Goal: Communication & Community: Answer question/provide support

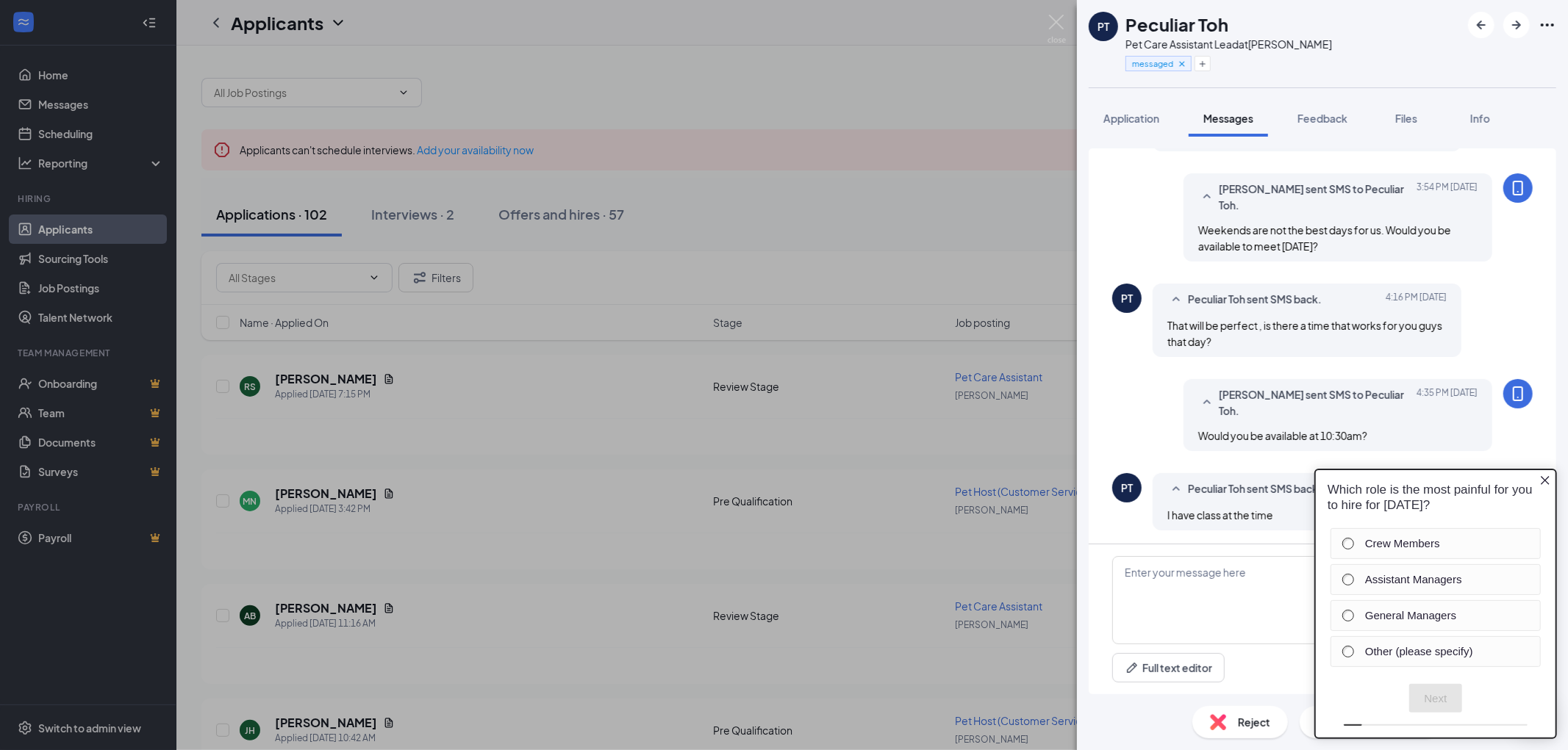
click at [1543, 475] on icon "Close button" at bounding box center [1544, 480] width 11 height 11
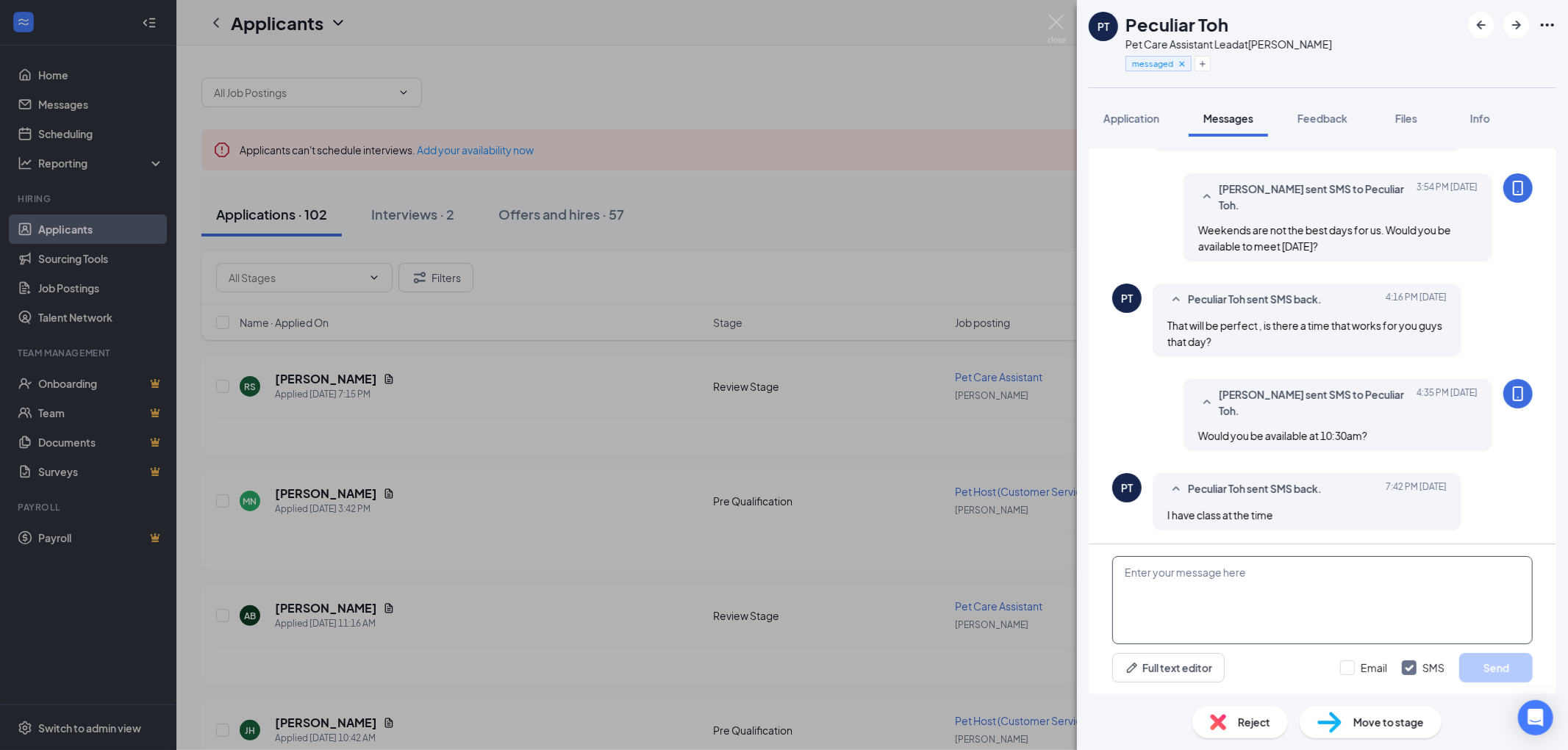
click at [1272, 584] on textarea at bounding box center [1323, 600] width 420 height 88
type textarea "Shoot, would you be able to meet [DATE] ay 7pm?"
click at [1468, 666] on button "Send" at bounding box center [1496, 668] width 74 height 30
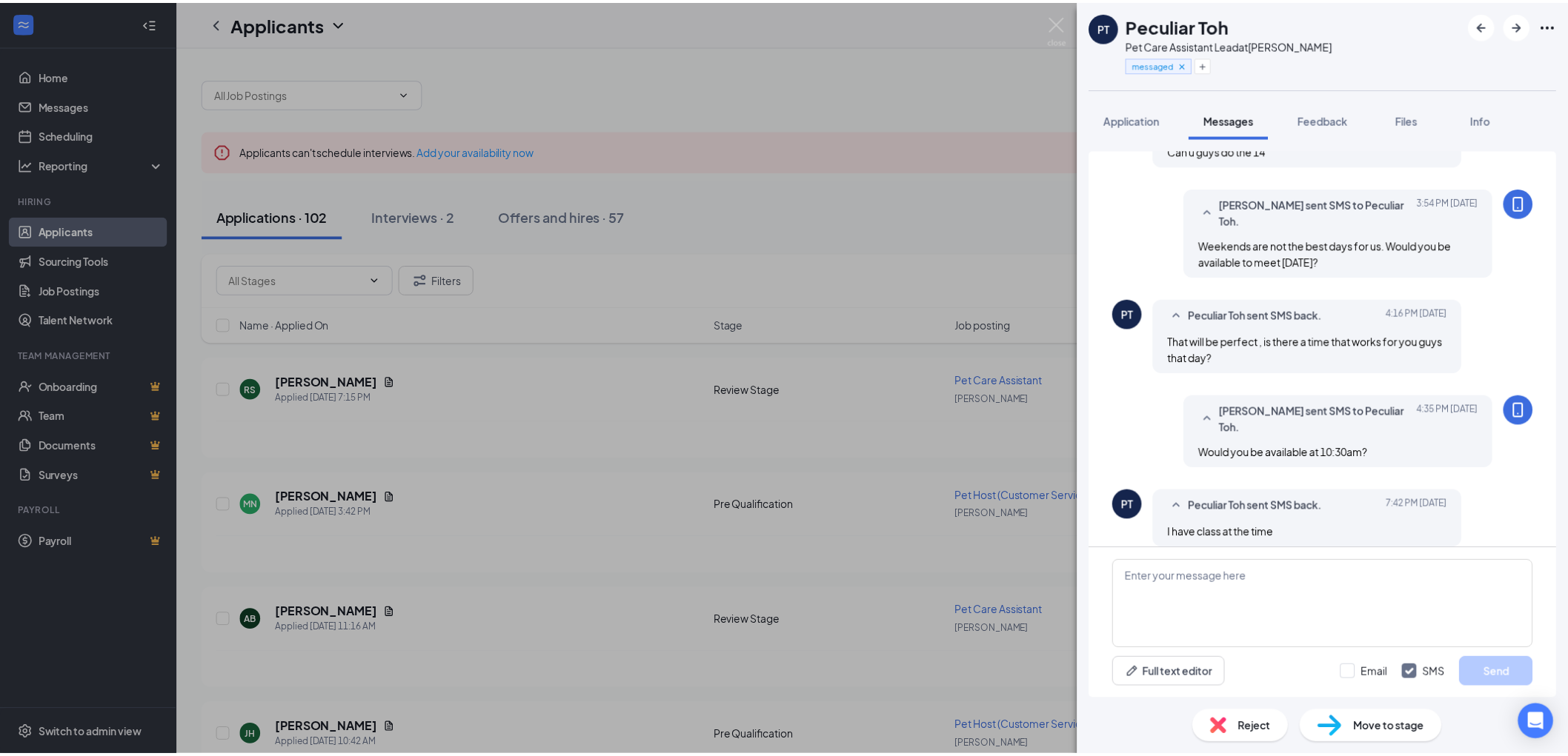
scroll to position [343, 0]
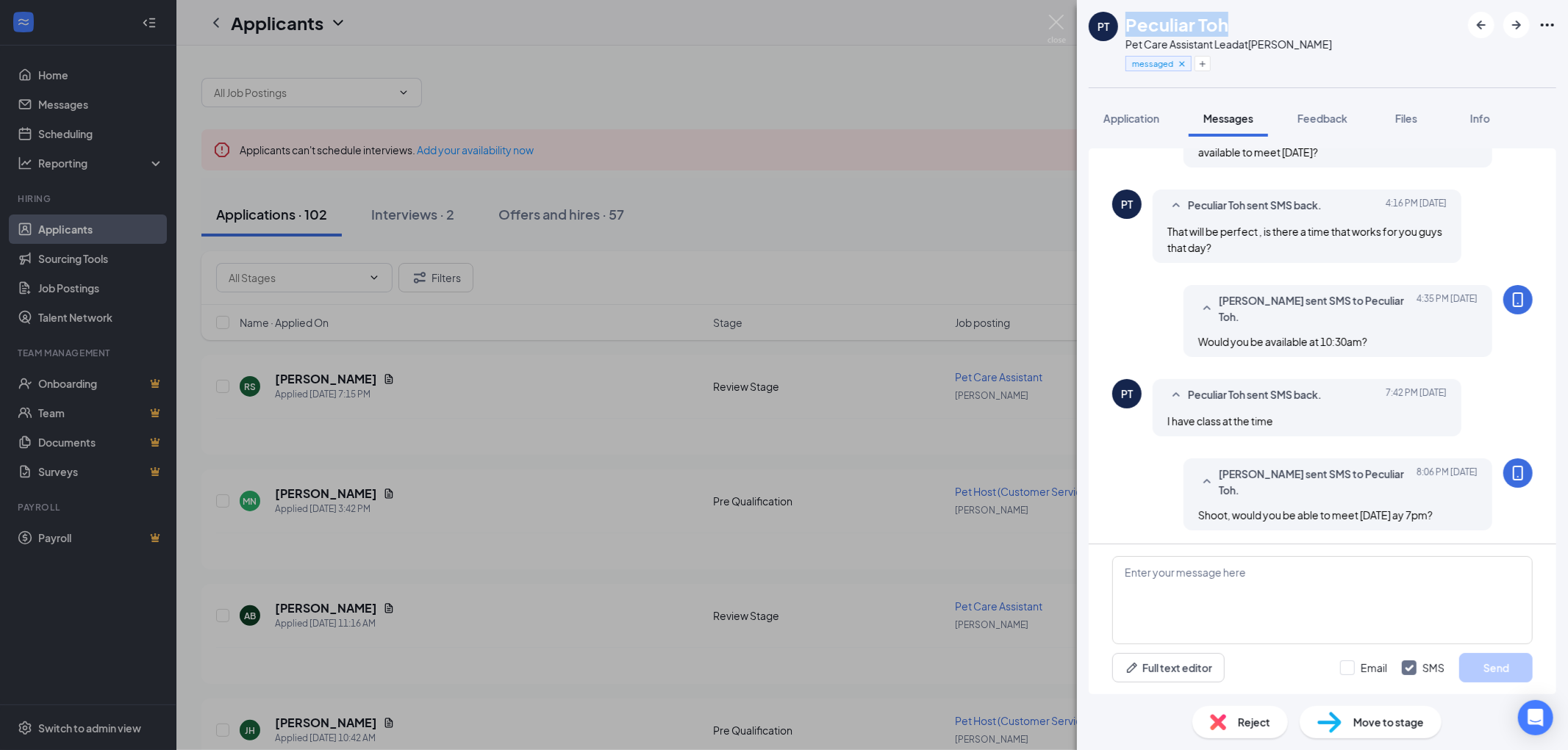
drag, startPoint x: 1239, startPoint y: 25, endPoint x: 1128, endPoint y: 30, distance: 111.1
click at [1128, 30] on div "Peculiar Toh" at bounding box center [1229, 24] width 207 height 25
copy h1 "Peculiar Toh"
click at [1052, 17] on img at bounding box center [1057, 29] width 18 height 29
